Goal: Transaction & Acquisition: Purchase product/service

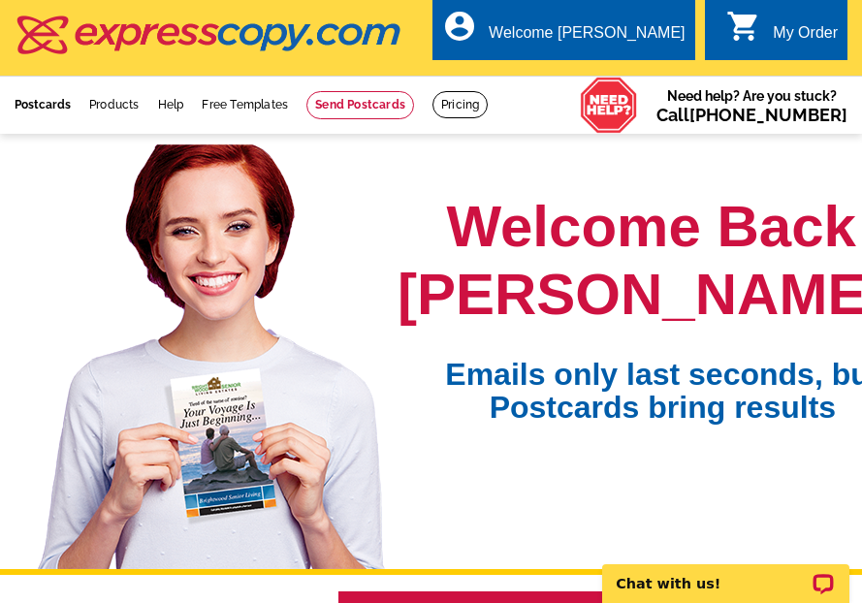
click at [48, 111] on link "Postcards" at bounding box center [43, 105] width 56 height 14
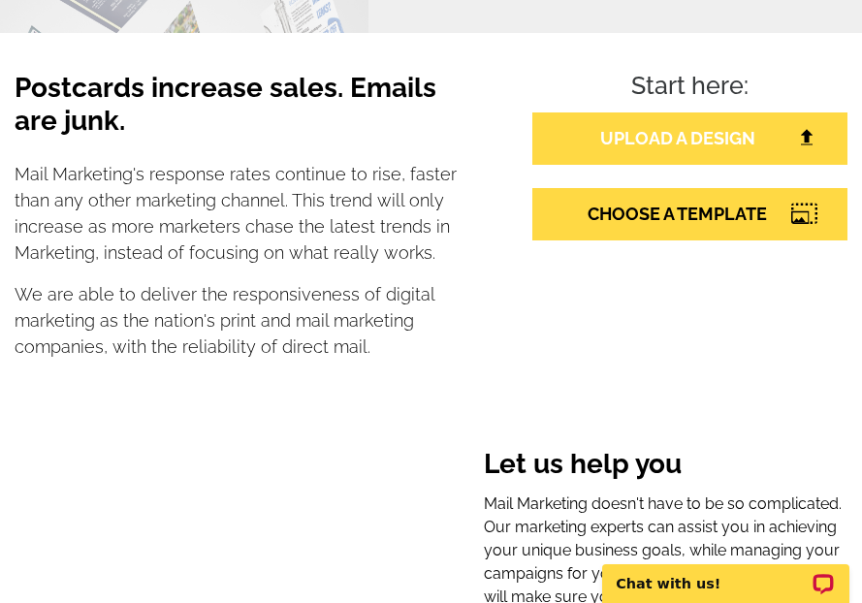
scroll to position [310, 0]
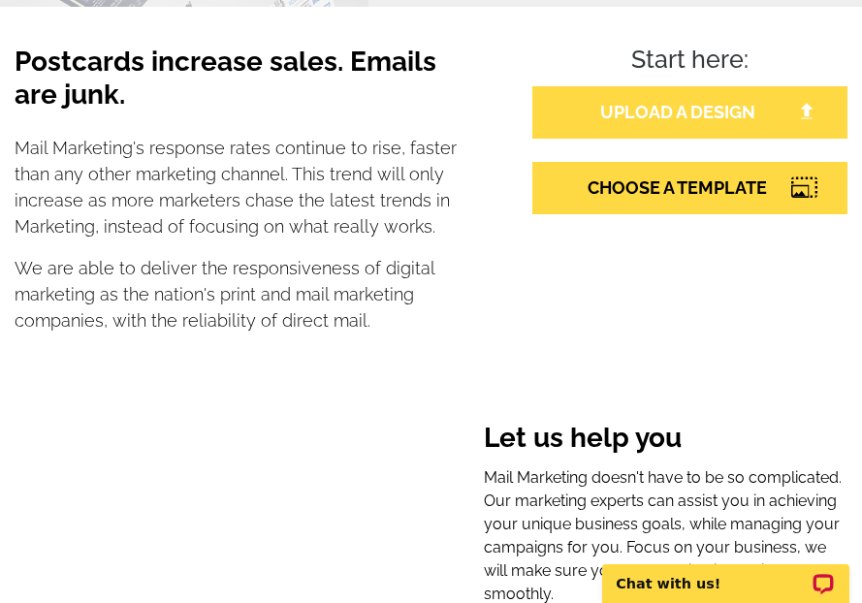
click at [686, 115] on link "UPLOAD A DESIGN" at bounding box center [690, 112] width 315 height 52
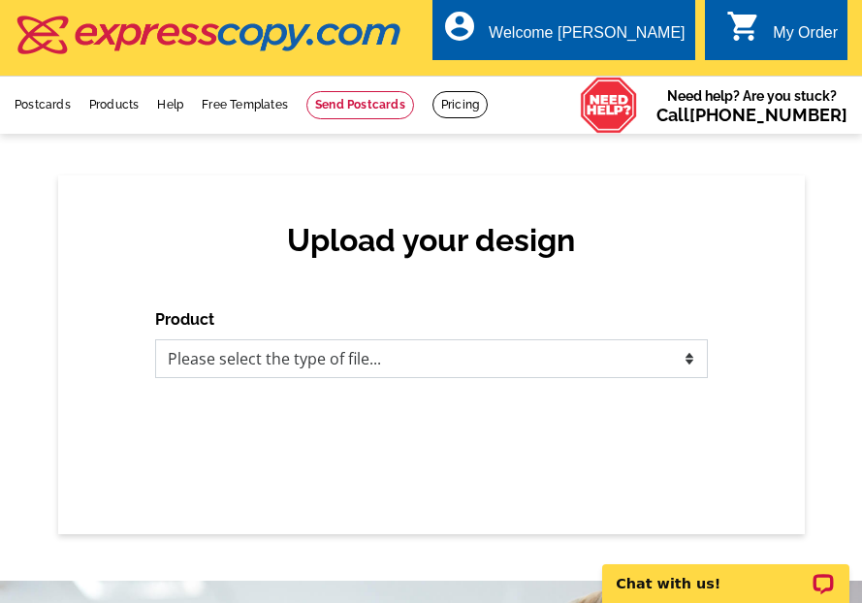
click at [359, 360] on select "Please select the type of file... Postcards Business Cards Letters and flyers G…" at bounding box center [431, 359] width 553 height 39
select select "1"
click at [155, 341] on select "Please select the type of file... Postcards Business Cards Letters and flyers G…" at bounding box center [431, 359] width 553 height 39
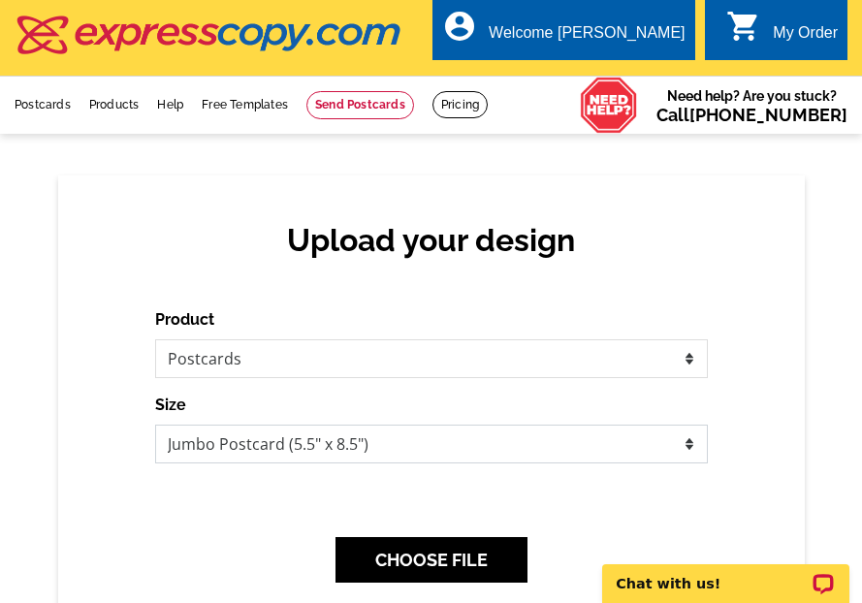
click at [668, 439] on select "Jumbo Postcard (5.5" x 8.5") Regular Postcard (4.25" x 5.6") Panoramic Postcard…" at bounding box center [431, 444] width 553 height 39
select select "1"
click at [155, 426] on select "Jumbo Postcard (5.5" x 8.5") Regular Postcard (4.25" x 5.6") Panoramic Postcard…" at bounding box center [431, 444] width 553 height 39
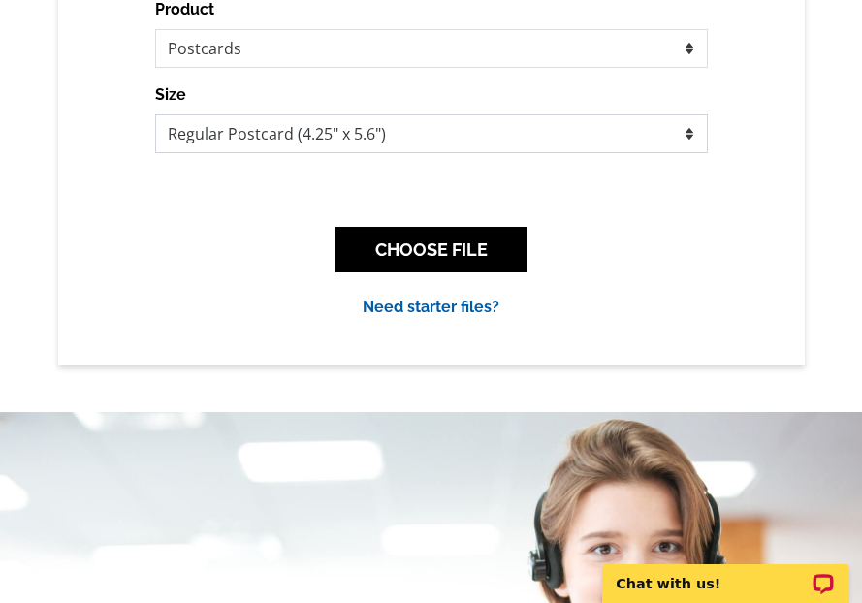
scroll to position [349, 0]
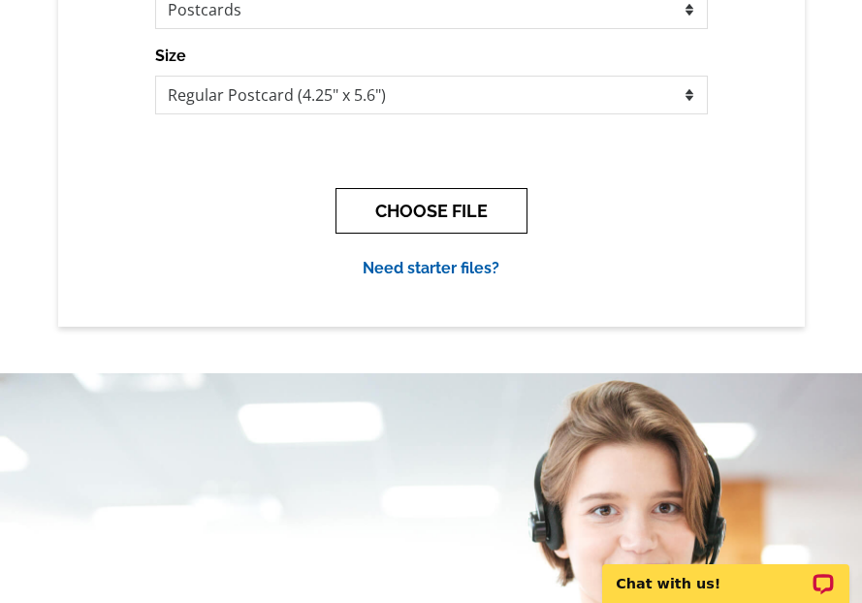
click at [436, 211] on button "CHOOSE FILE" at bounding box center [432, 211] width 192 height 46
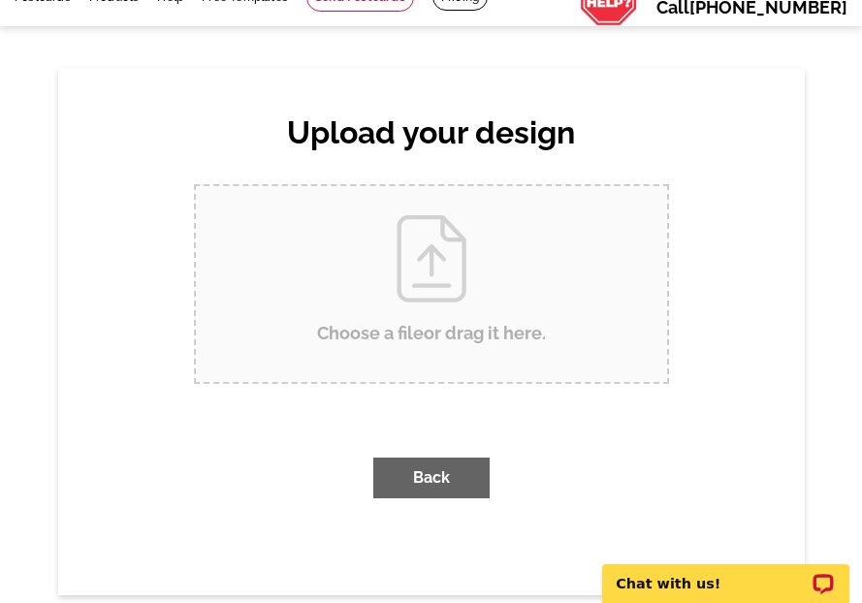
scroll to position [0, 0]
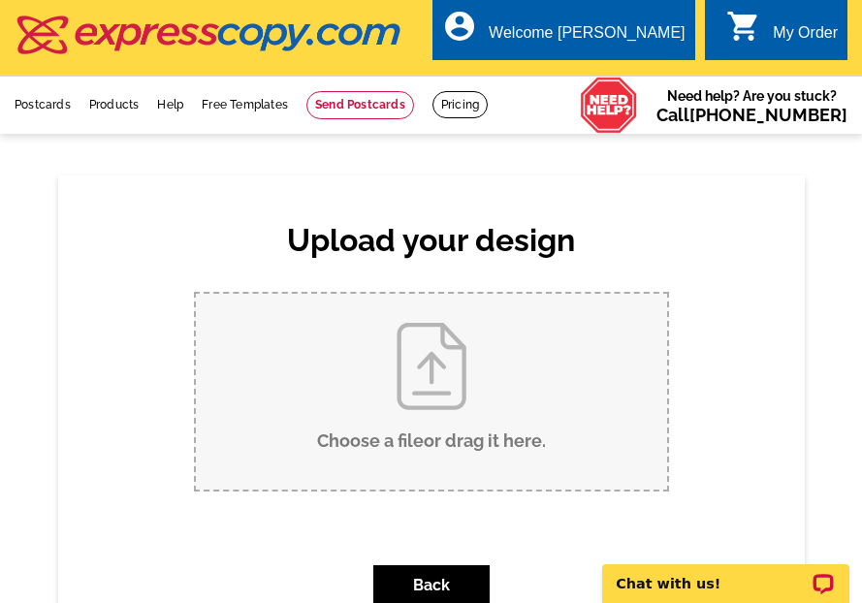
click at [424, 379] on input "Choose a file or drag it here ." at bounding box center [431, 392] width 471 height 196
type input "C:\fakepath\W6343 State Highway 67-Postcard.pdf"
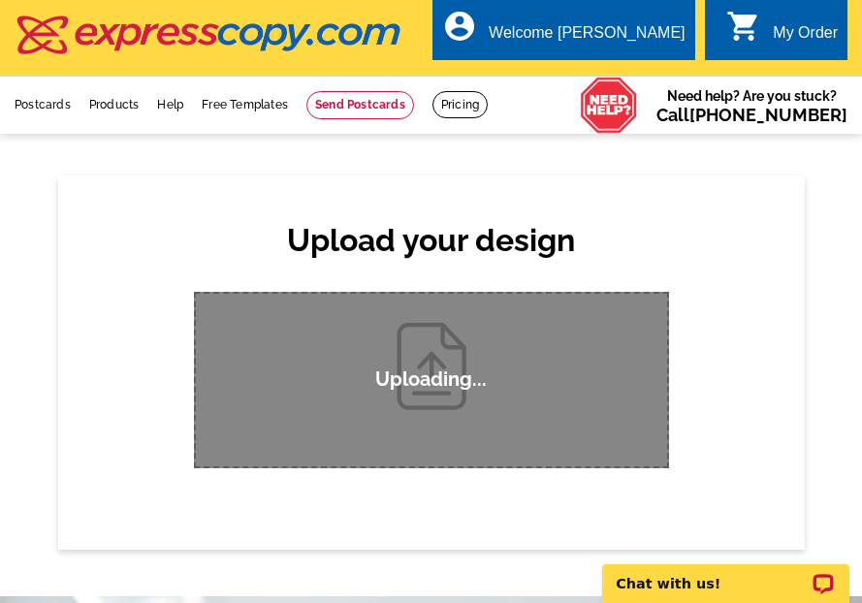
scroll to position [39, 0]
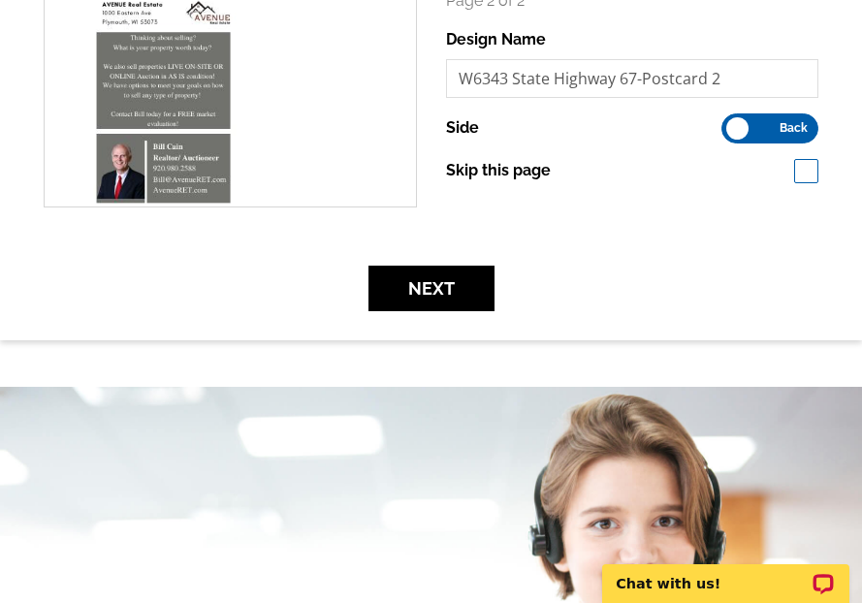
scroll to position [621, 0]
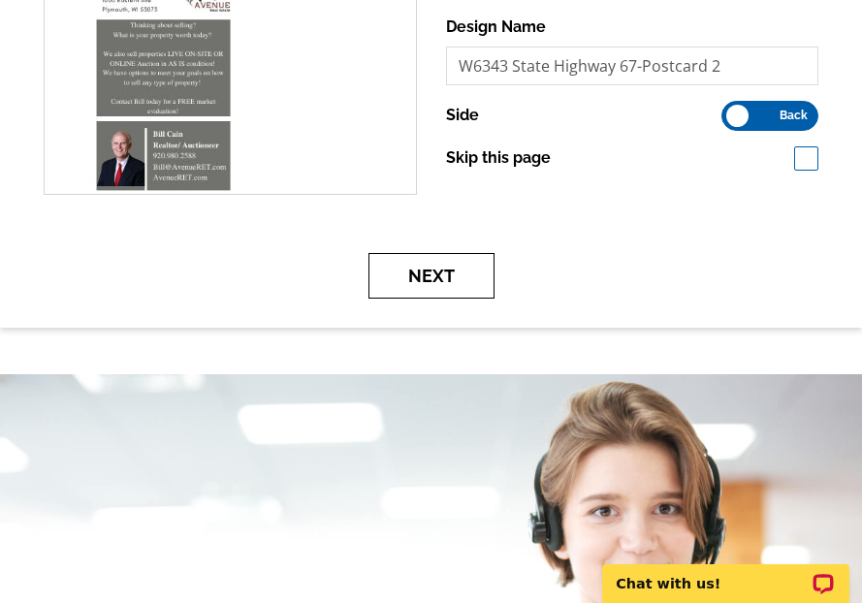
click at [432, 270] on button "Next" at bounding box center [432, 276] width 126 height 46
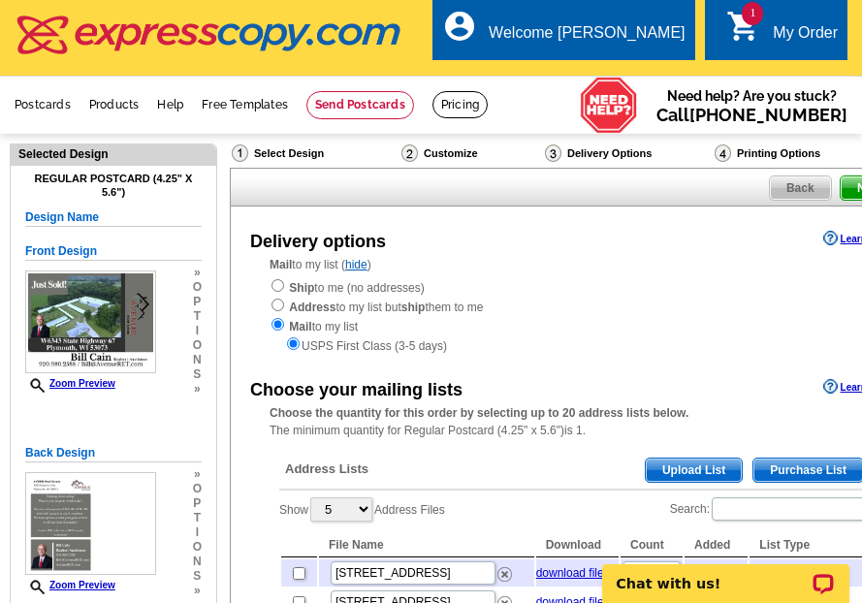
click at [686, 467] on span "Upload List" at bounding box center [694, 470] width 96 height 23
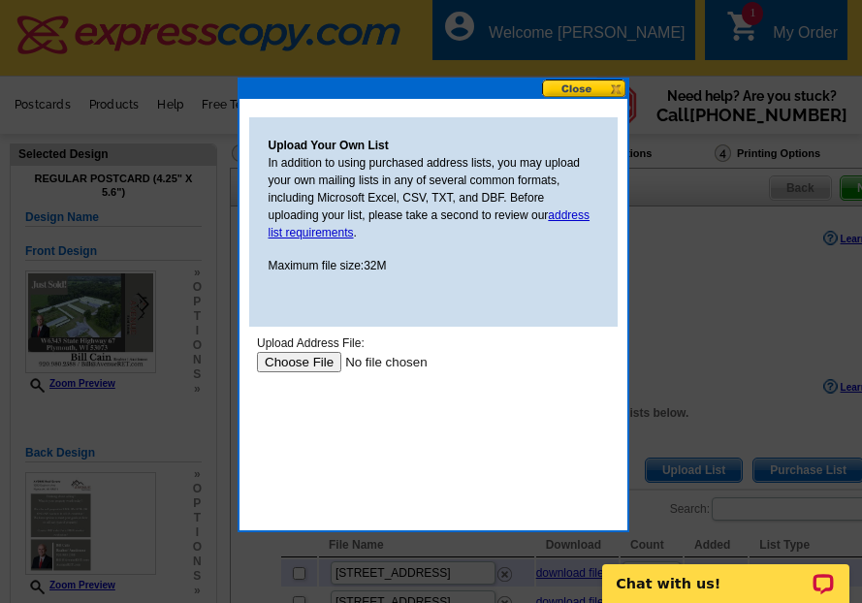
click at [294, 366] on input "file" at bounding box center [378, 362] width 245 height 20
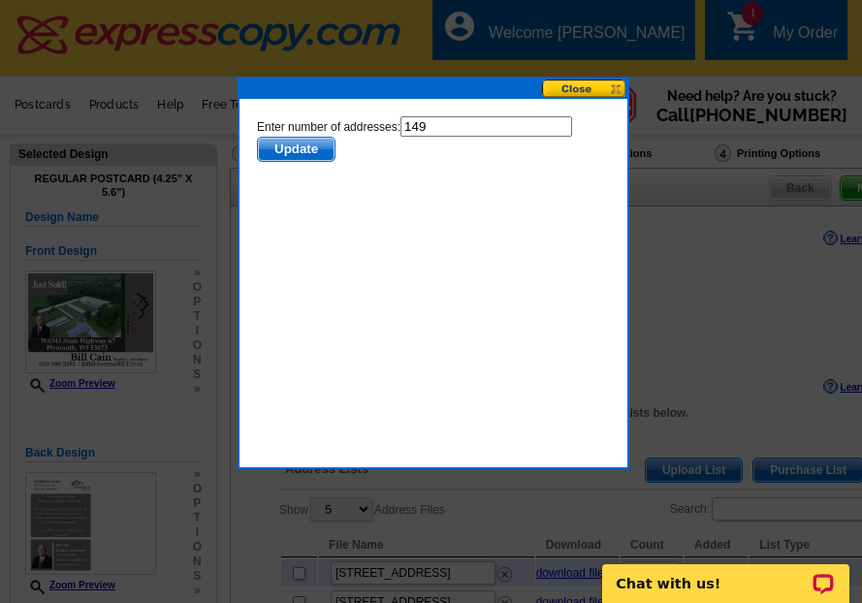
click at [460, 121] on input "149" at bounding box center [486, 126] width 172 height 20
type input "148"
click at [295, 150] on span "Update" at bounding box center [295, 149] width 77 height 23
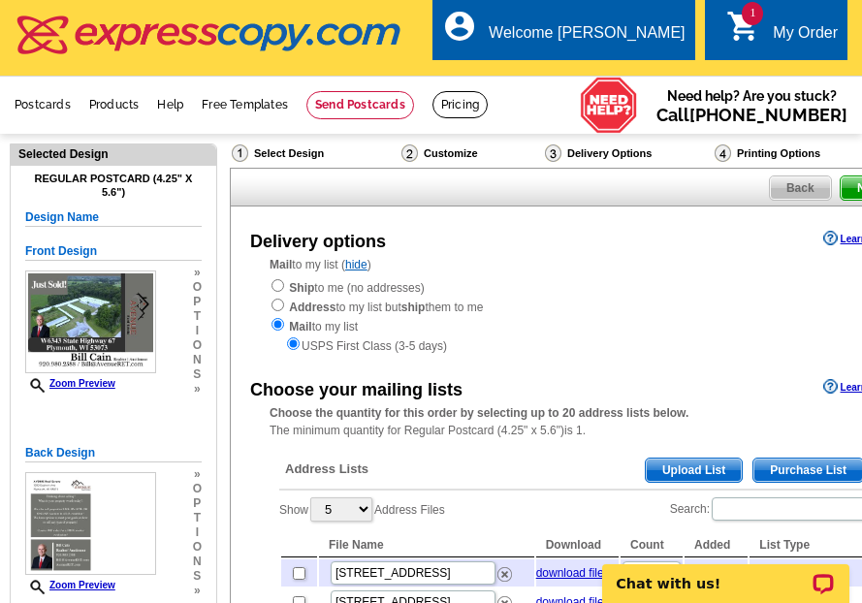
click at [686, 468] on span "Upload List" at bounding box center [694, 470] width 96 height 23
click at [672, 471] on span "Upload List" at bounding box center [694, 470] width 96 height 23
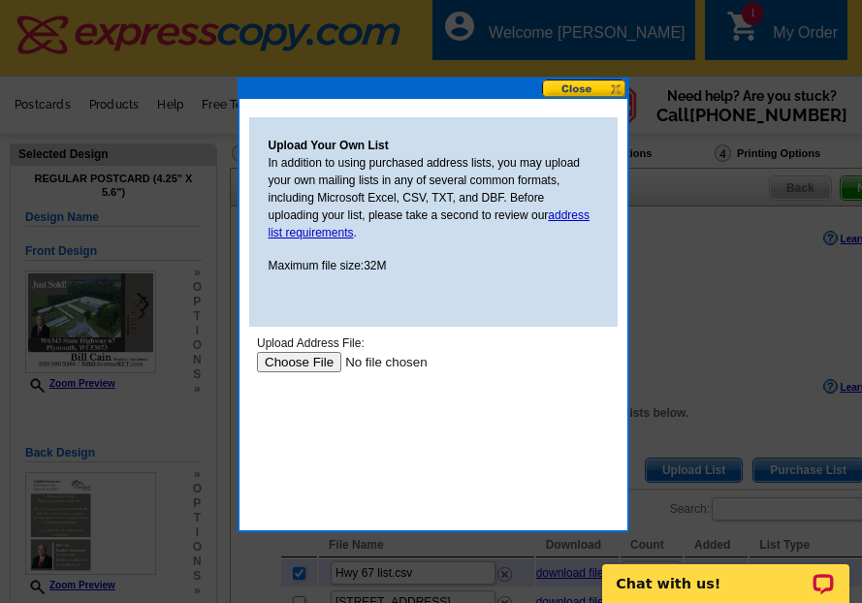
click at [304, 365] on input "file" at bounding box center [378, 362] width 245 height 20
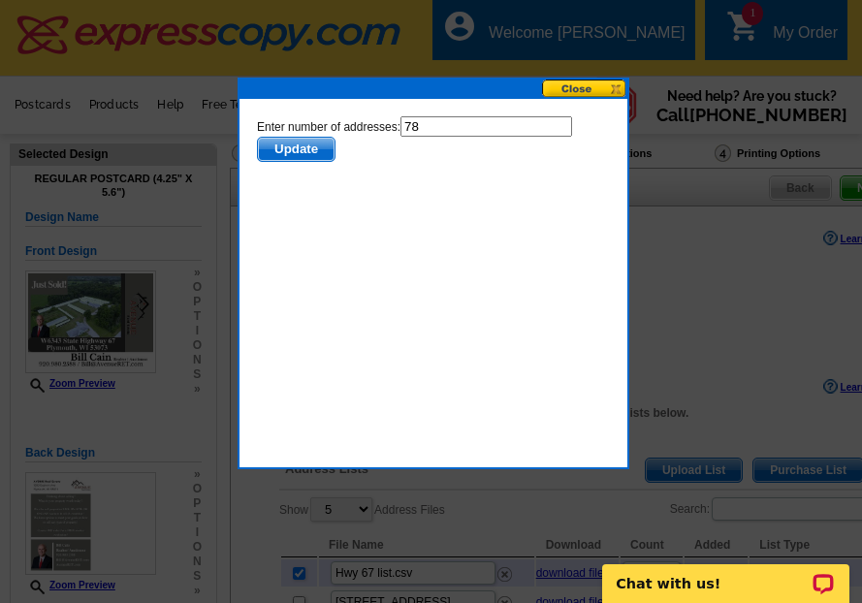
click at [436, 125] on input "78" at bounding box center [486, 126] width 172 height 20
type input "77"
click at [304, 150] on span "Update" at bounding box center [295, 149] width 77 height 23
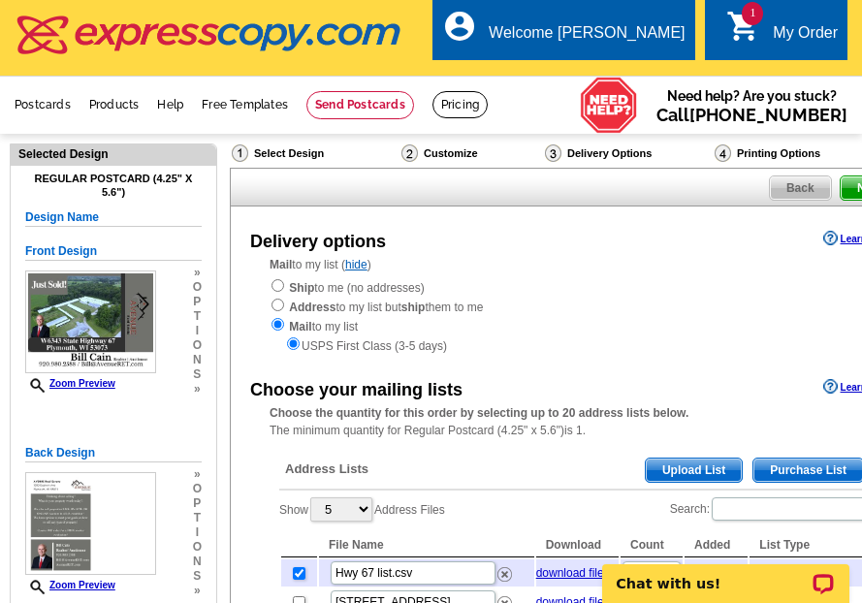
click at [692, 467] on span "Upload List" at bounding box center [694, 470] width 96 height 23
click at [682, 470] on span "Upload List" at bounding box center [694, 470] width 96 height 23
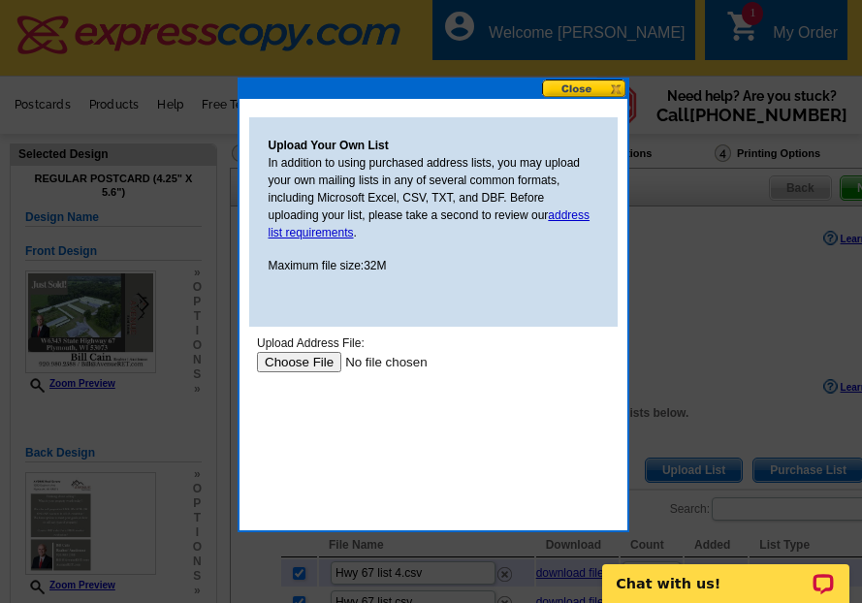
click at [297, 365] on input "file" at bounding box center [378, 362] width 245 height 20
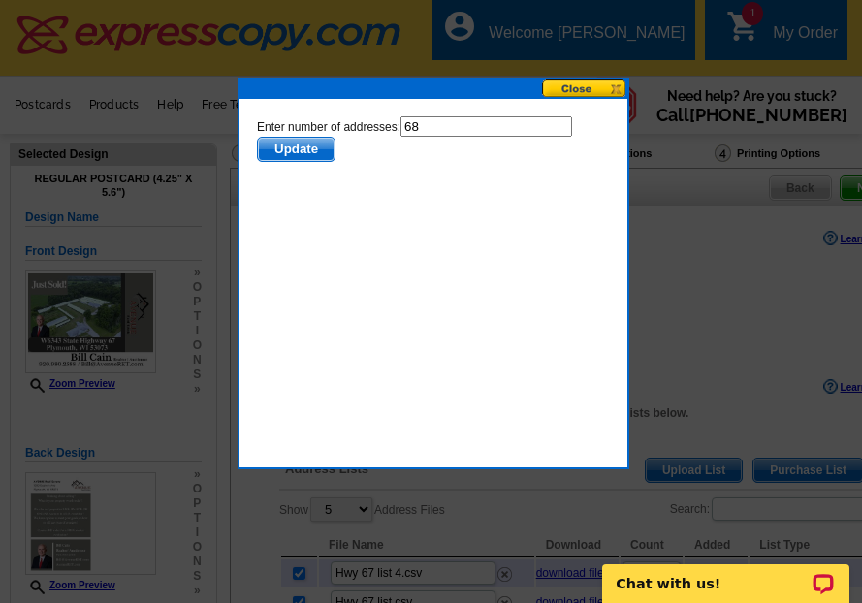
click at [436, 122] on input "68" at bounding box center [486, 126] width 172 height 20
type input "67"
click at [306, 148] on span "Update" at bounding box center [295, 149] width 77 height 23
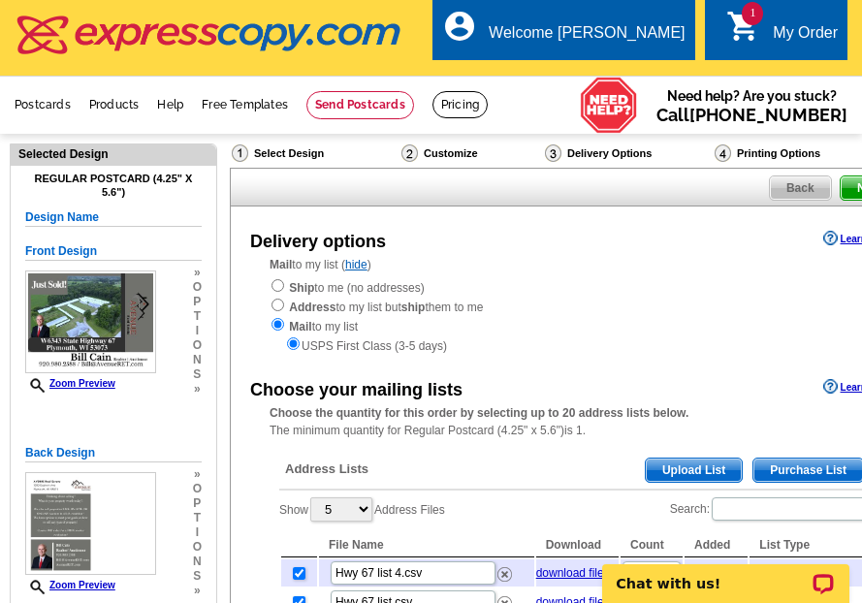
click at [690, 479] on span "Upload List" at bounding box center [694, 470] width 96 height 23
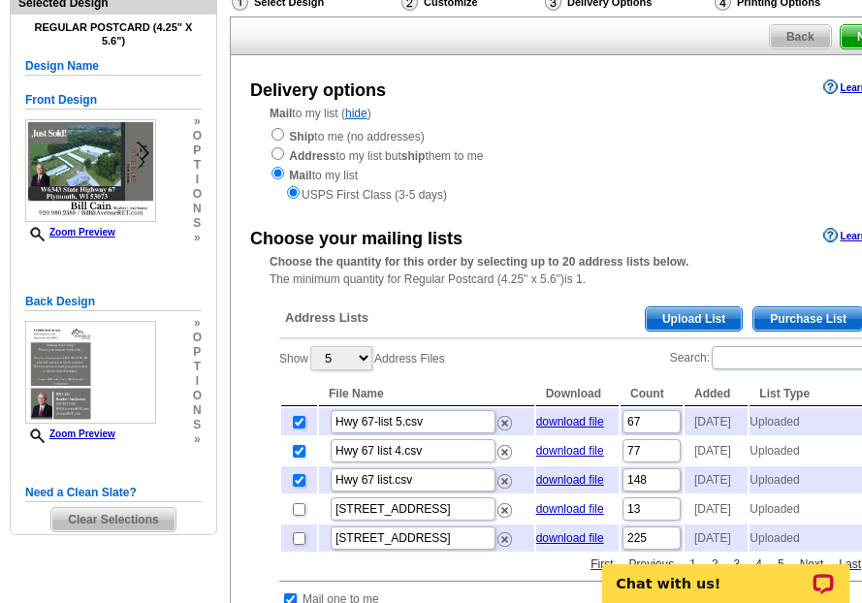
scroll to position [194, 0]
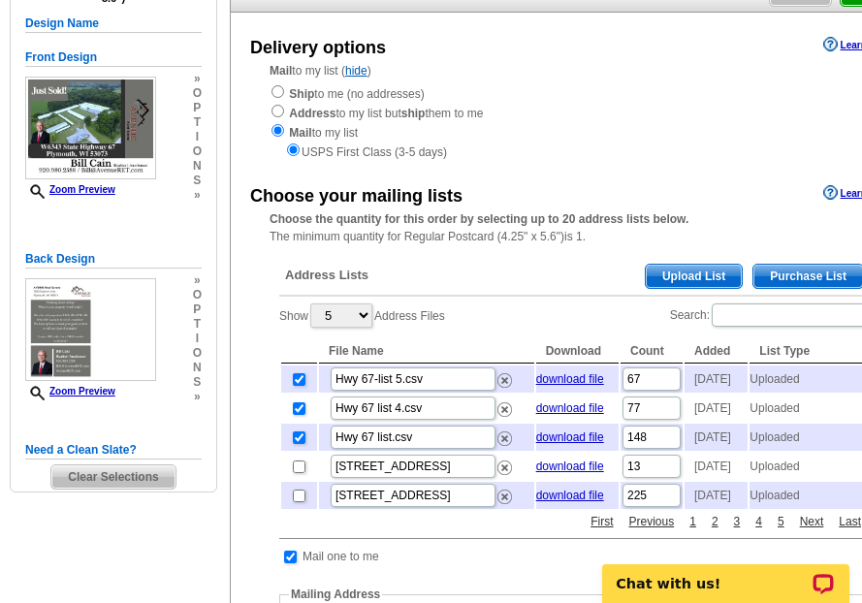
click at [693, 276] on span "Upload List" at bounding box center [694, 276] width 96 height 23
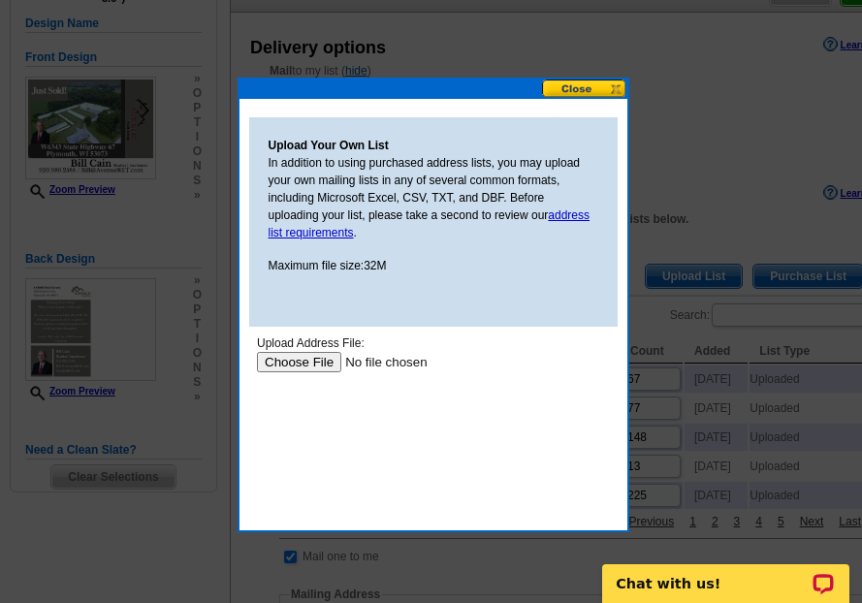
scroll to position [0, 0]
click at [288, 368] on input "file" at bounding box center [378, 362] width 245 height 20
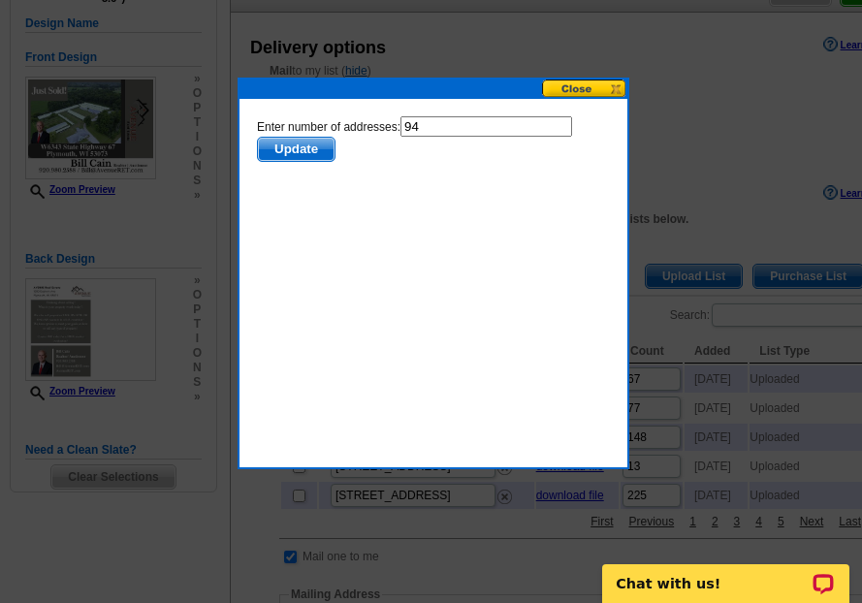
click at [438, 129] on input "94" at bounding box center [486, 126] width 172 height 20
type input "93"
click at [292, 148] on span "Update" at bounding box center [295, 149] width 77 height 23
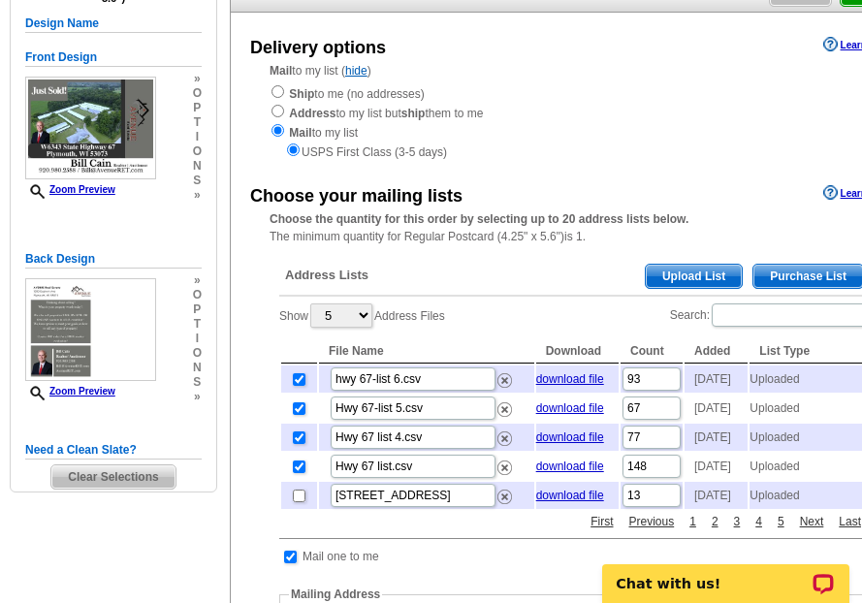
click at [699, 271] on span "Upload List" at bounding box center [694, 276] width 96 height 23
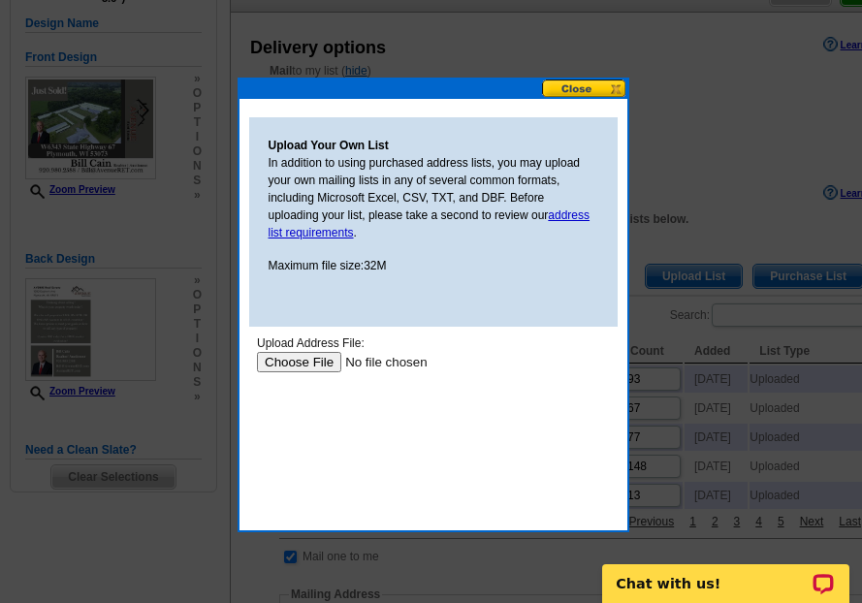
click at [301, 354] on input "file" at bounding box center [378, 362] width 245 height 20
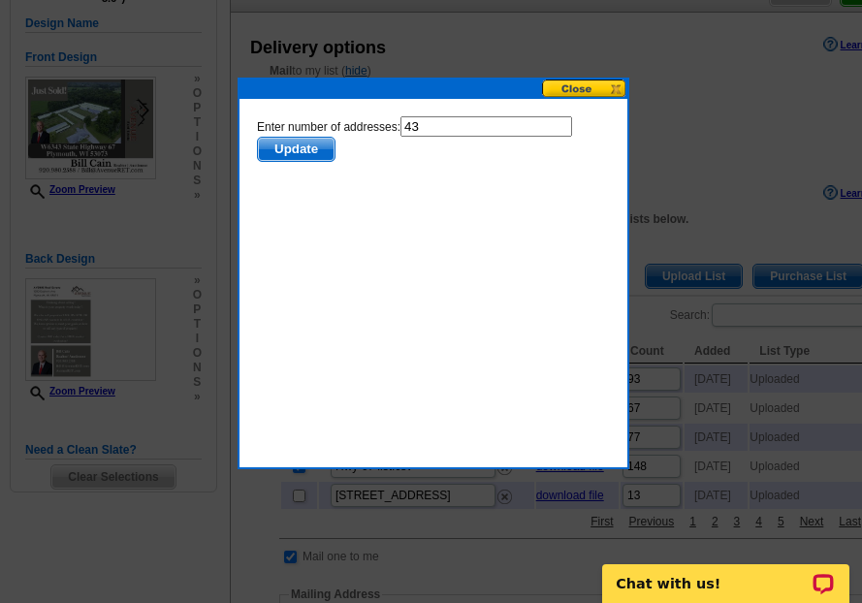
click at [470, 126] on input "43" at bounding box center [486, 126] width 172 height 20
type input "42"
click at [290, 158] on span "Update" at bounding box center [295, 149] width 77 height 23
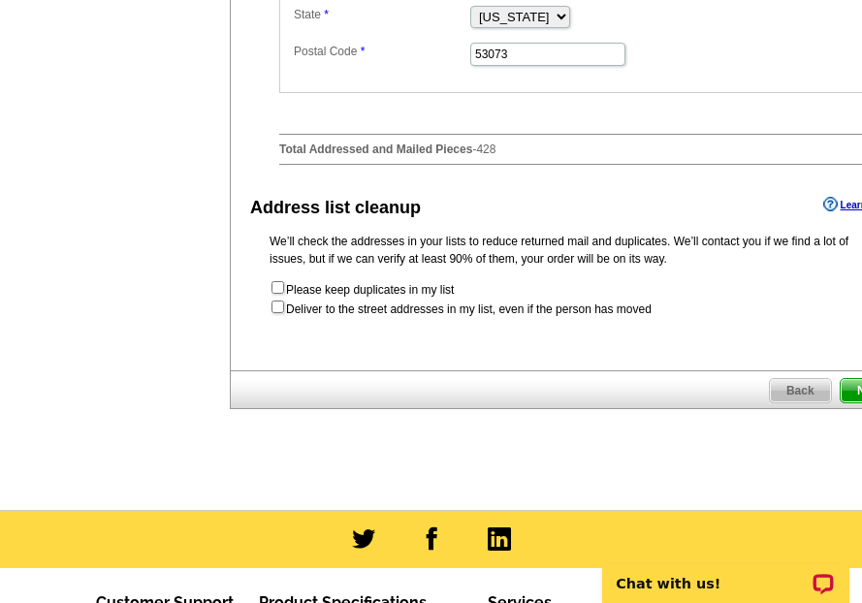
scroll to position [1035, 0]
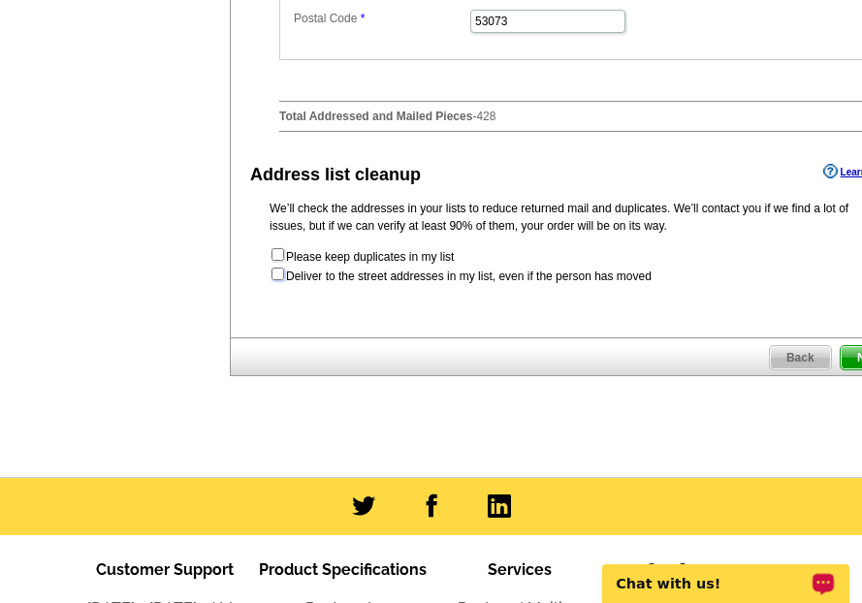
click at [276, 280] on input "checkbox" at bounding box center [278, 274] width 13 height 13
checkbox input "true"
radio input "true"
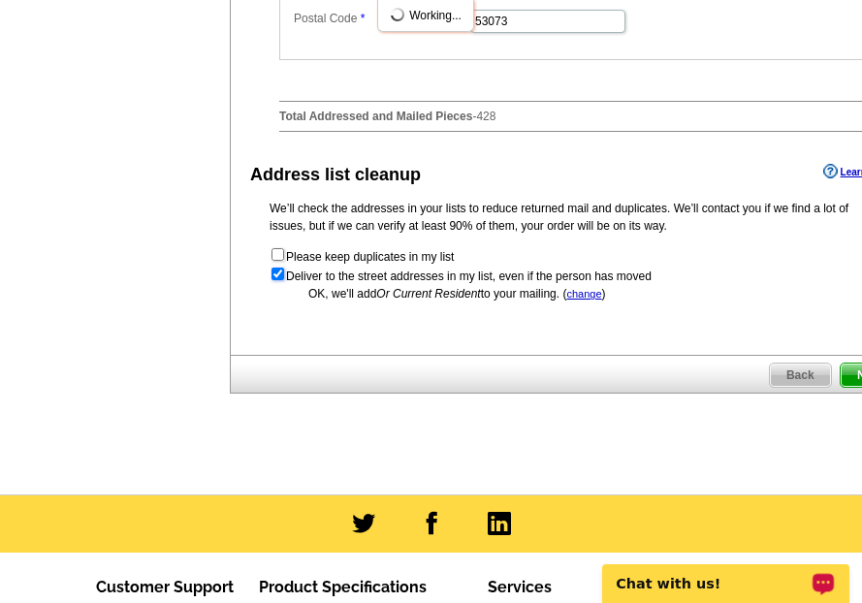
scroll to position [0, 0]
click at [852, 387] on span "Next" at bounding box center [870, 375] width 58 height 23
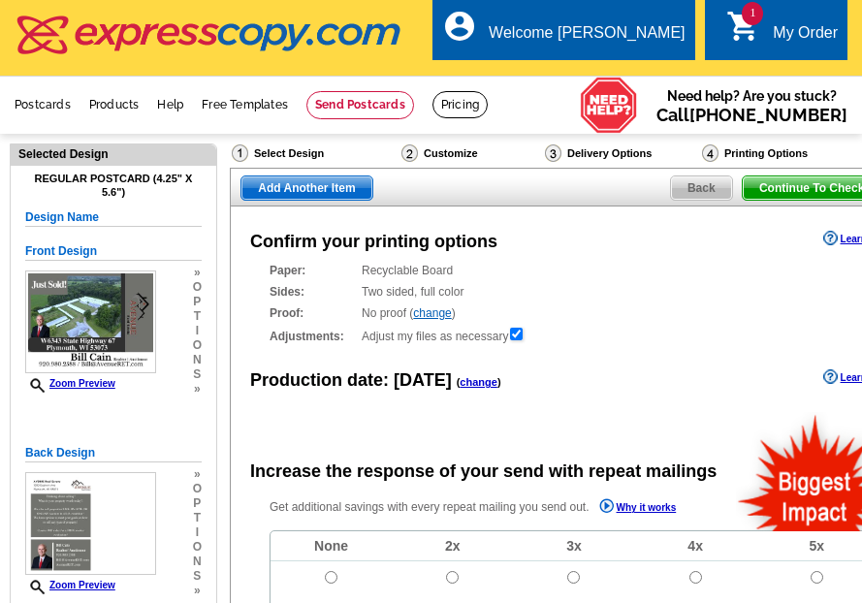
radio input "false"
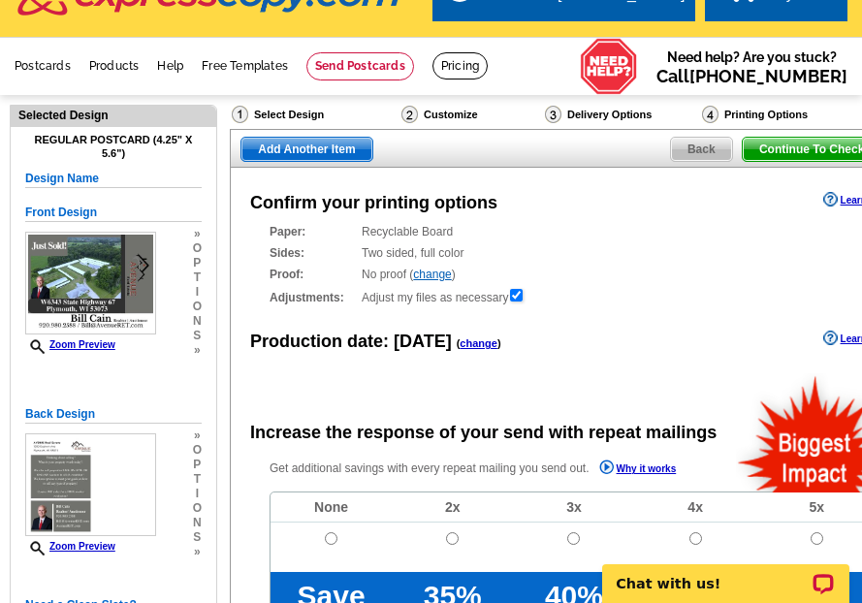
scroll to position [207, 0]
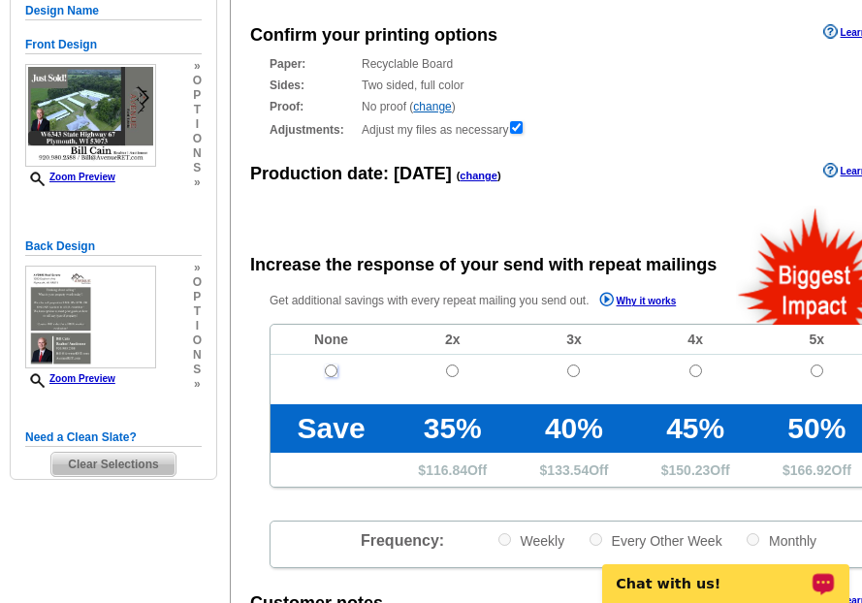
click at [334, 374] on input "radio" at bounding box center [331, 371] width 13 height 13
radio input "true"
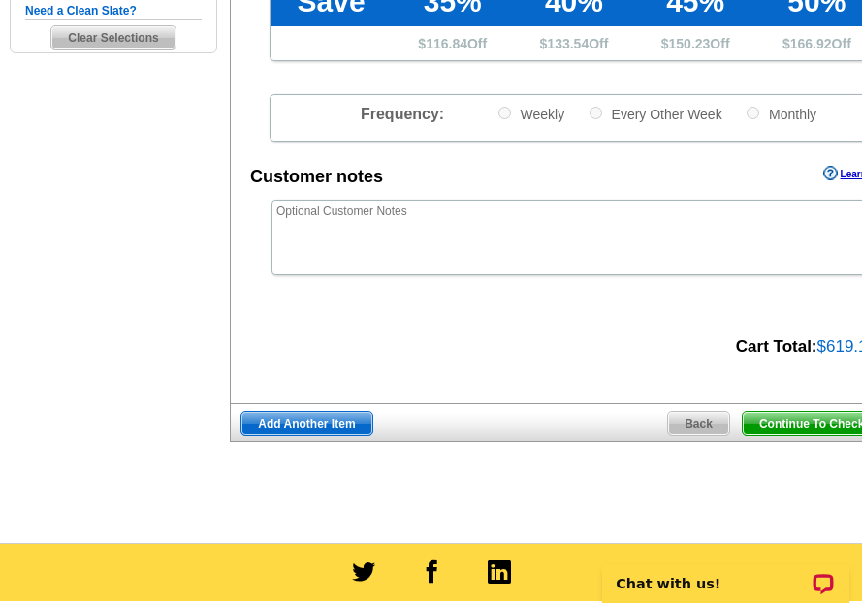
scroll to position [672, 0]
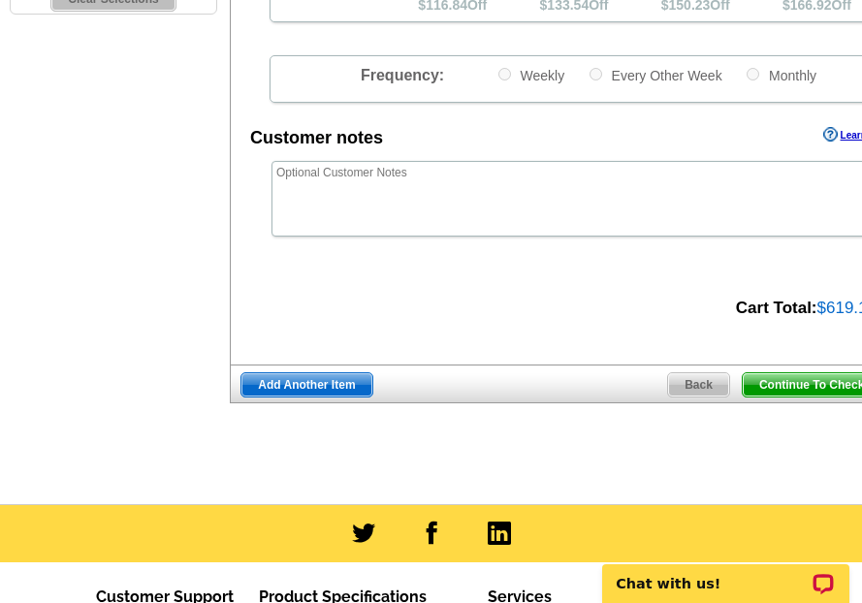
click at [806, 384] on span "Continue To Checkout" at bounding box center [821, 385] width 156 height 23
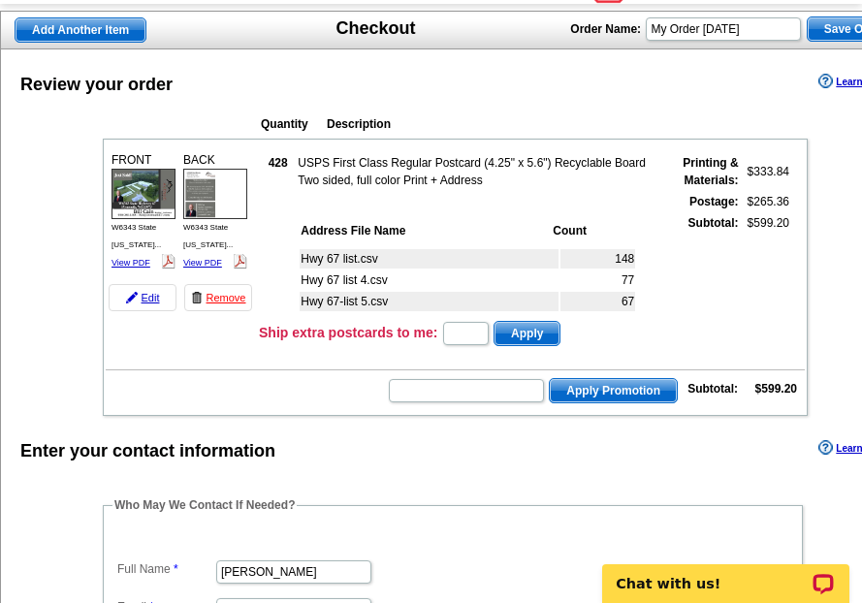
scroll to position [155, 0]
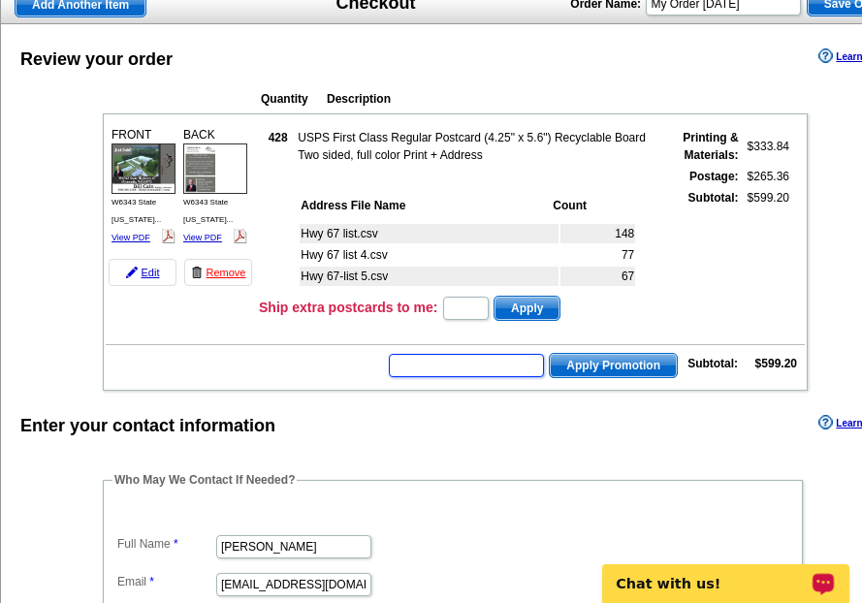
click at [470, 369] on input "text" at bounding box center [466, 365] width 155 height 23
type input "GROW1025"
click at [578, 371] on span "Apply Promotion" at bounding box center [613, 365] width 127 height 23
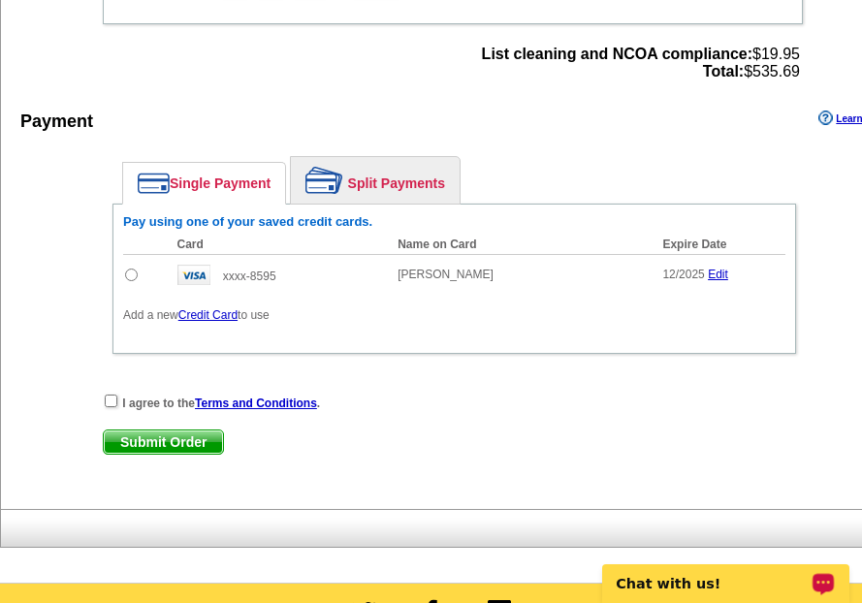
scroll to position [854, 0]
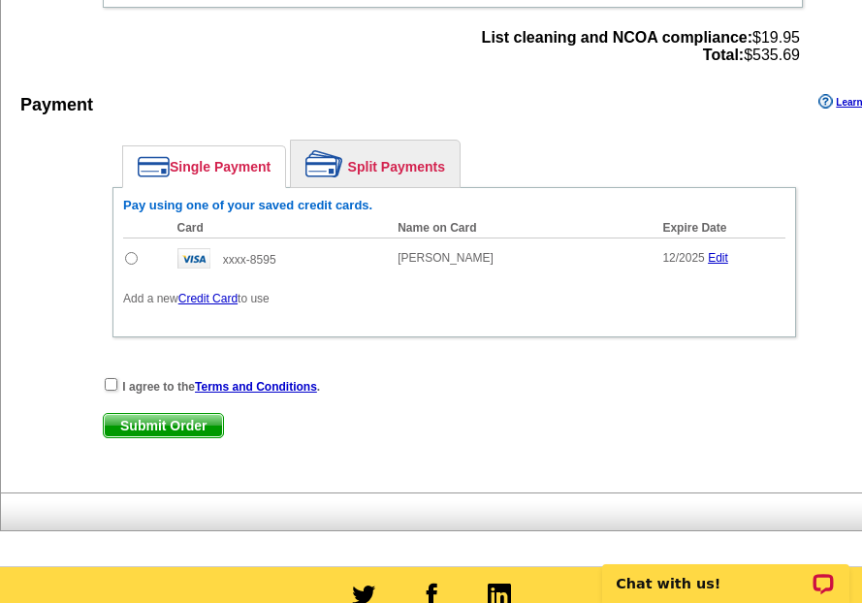
click at [217, 306] on link "Credit Card" at bounding box center [208, 299] width 59 height 14
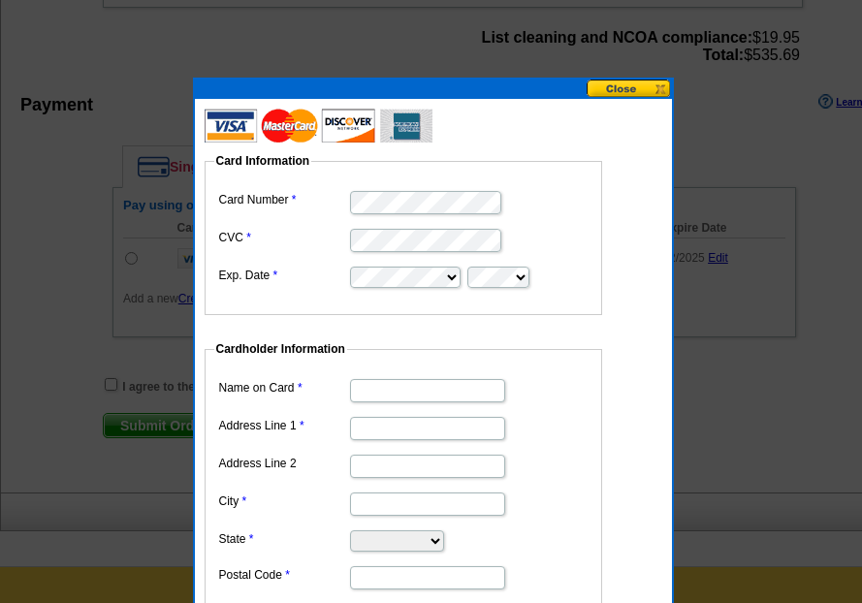
type input "PO Box 343"
type input "[GEOGRAPHIC_DATA]"
select select "WI"
type input "53073"
type input "[PERSON_NAME]"
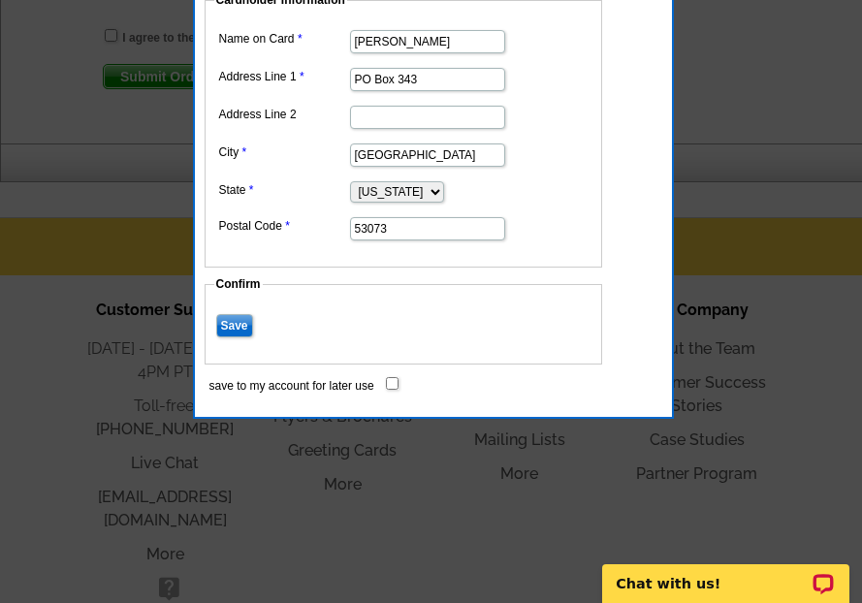
scroll to position [1216, 0]
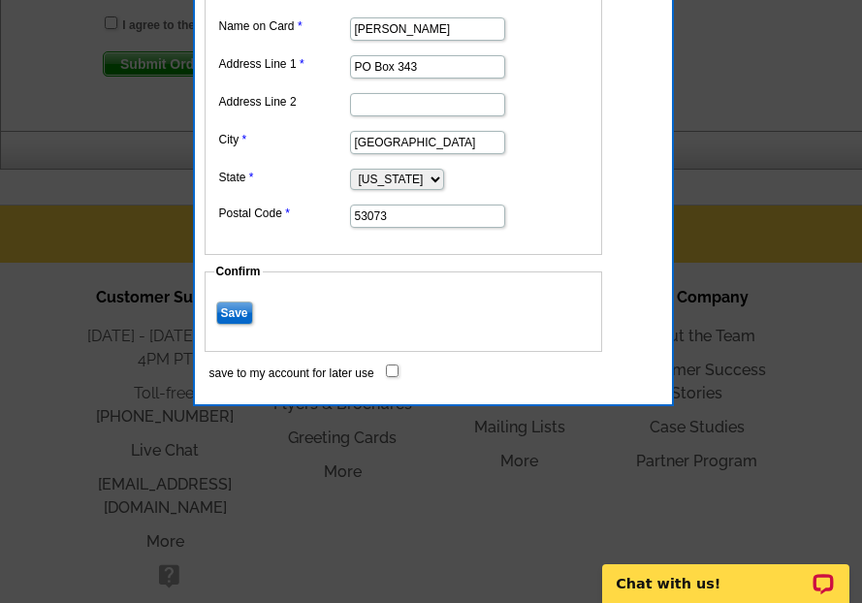
click at [391, 366] on input "save to my account for later use" at bounding box center [392, 371] width 13 height 13
checkbox input "true"
click at [240, 314] on input "Save" at bounding box center [234, 313] width 37 height 23
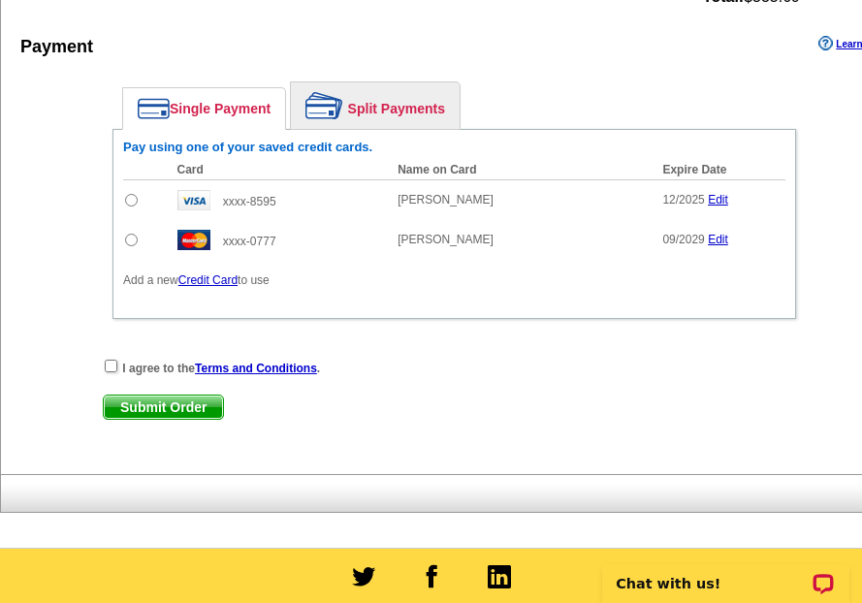
scroll to position [910, 0]
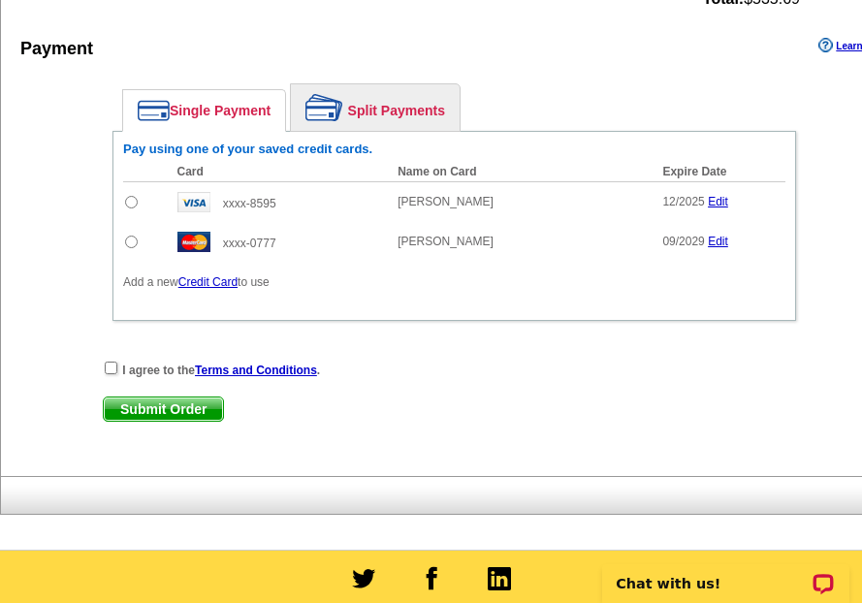
click at [131, 244] on input "radio" at bounding box center [131, 242] width 13 height 13
radio input "true"
click at [115, 374] on input "checkbox" at bounding box center [111, 368] width 13 height 13
checkbox input "true"
click at [138, 412] on span "Submit Order" at bounding box center [163, 409] width 119 height 23
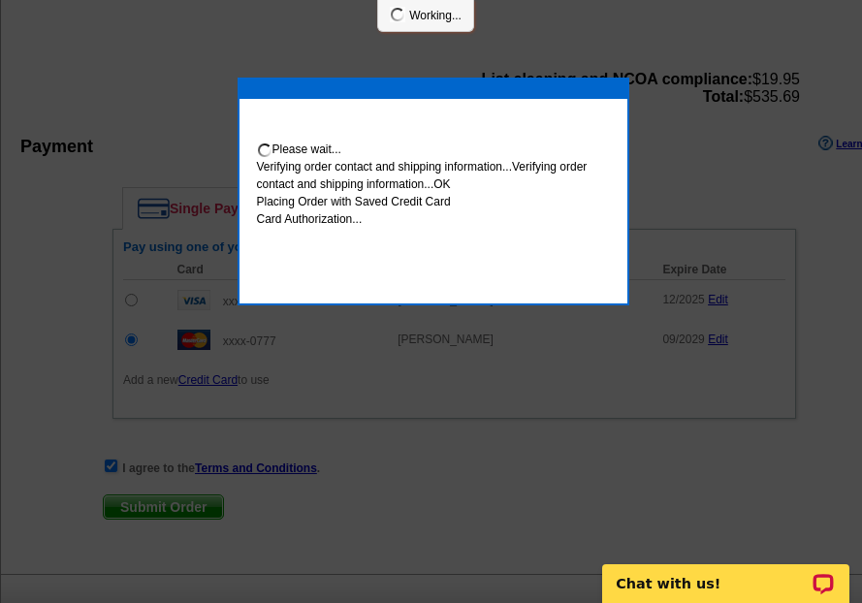
scroll to position [1008, 0]
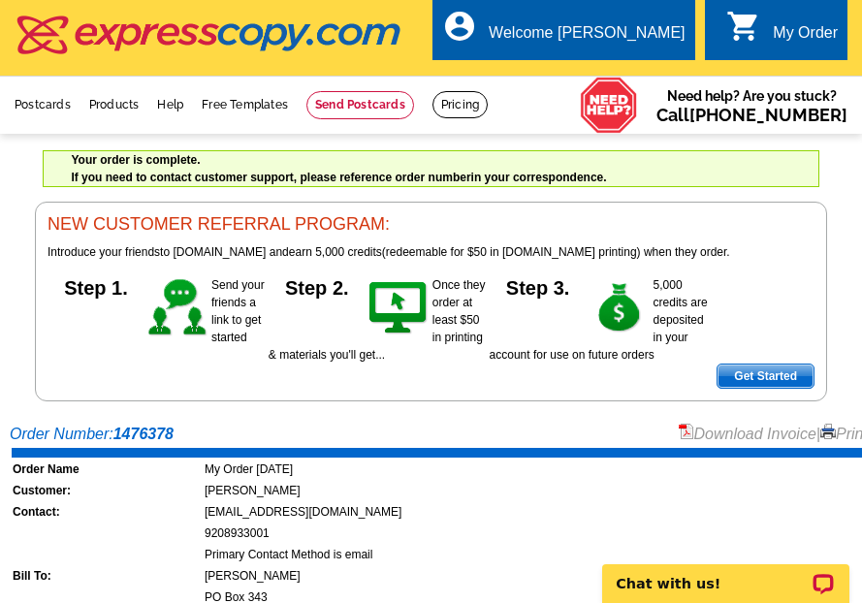
click at [832, 438] on link "Print Invoice" at bounding box center [871, 434] width 101 height 16
